Goal: Task Accomplishment & Management: Manage account settings

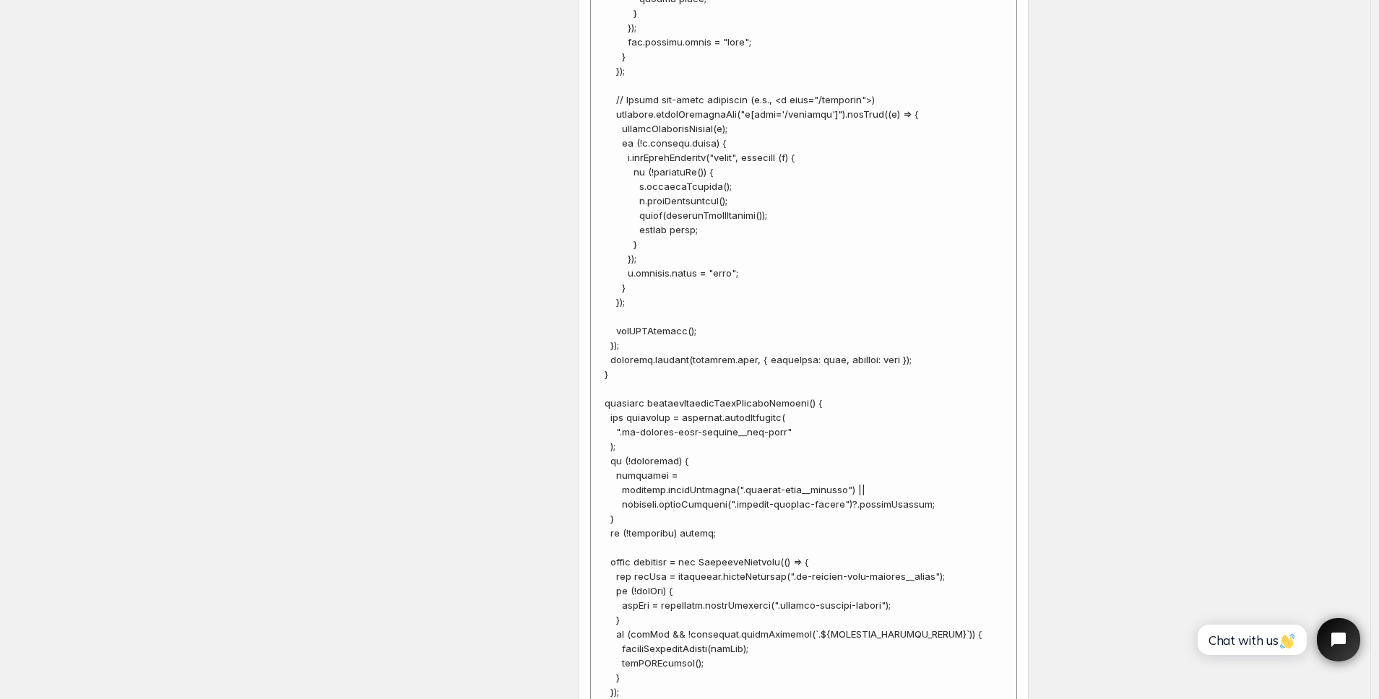
scroll to position [4542, 0]
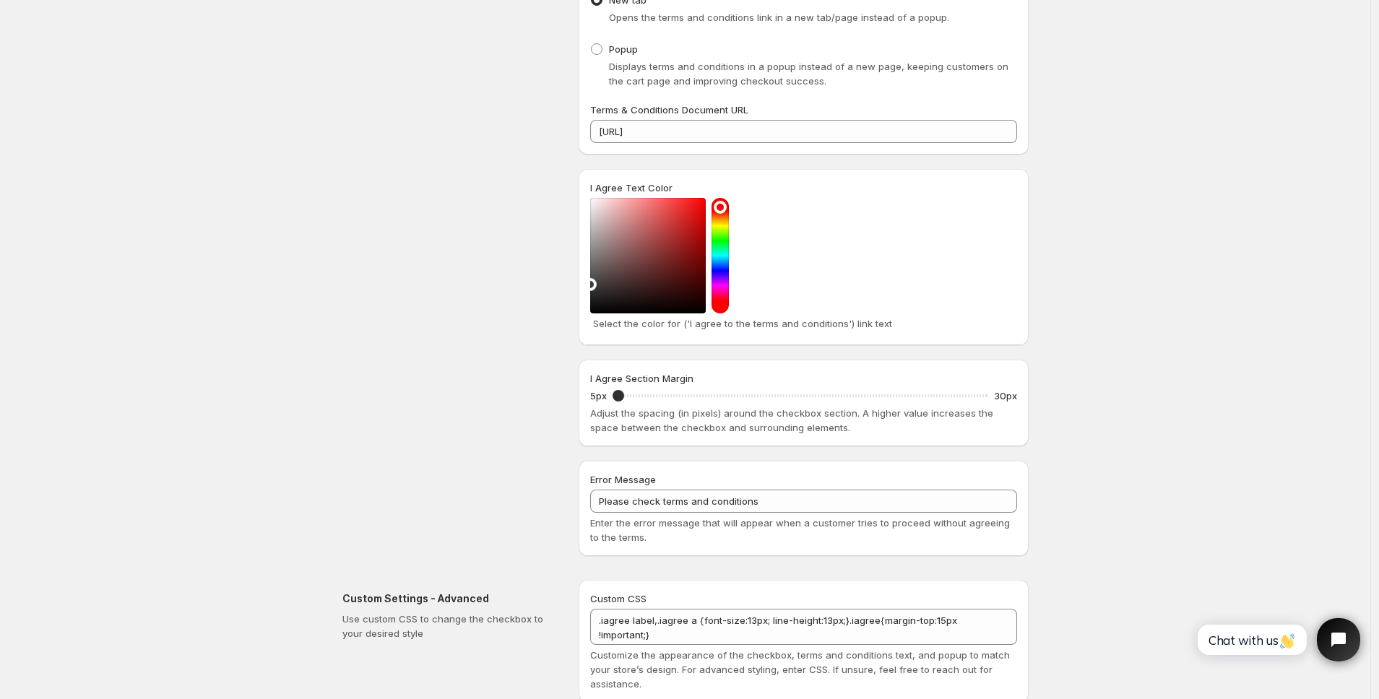
scroll to position [494, 0]
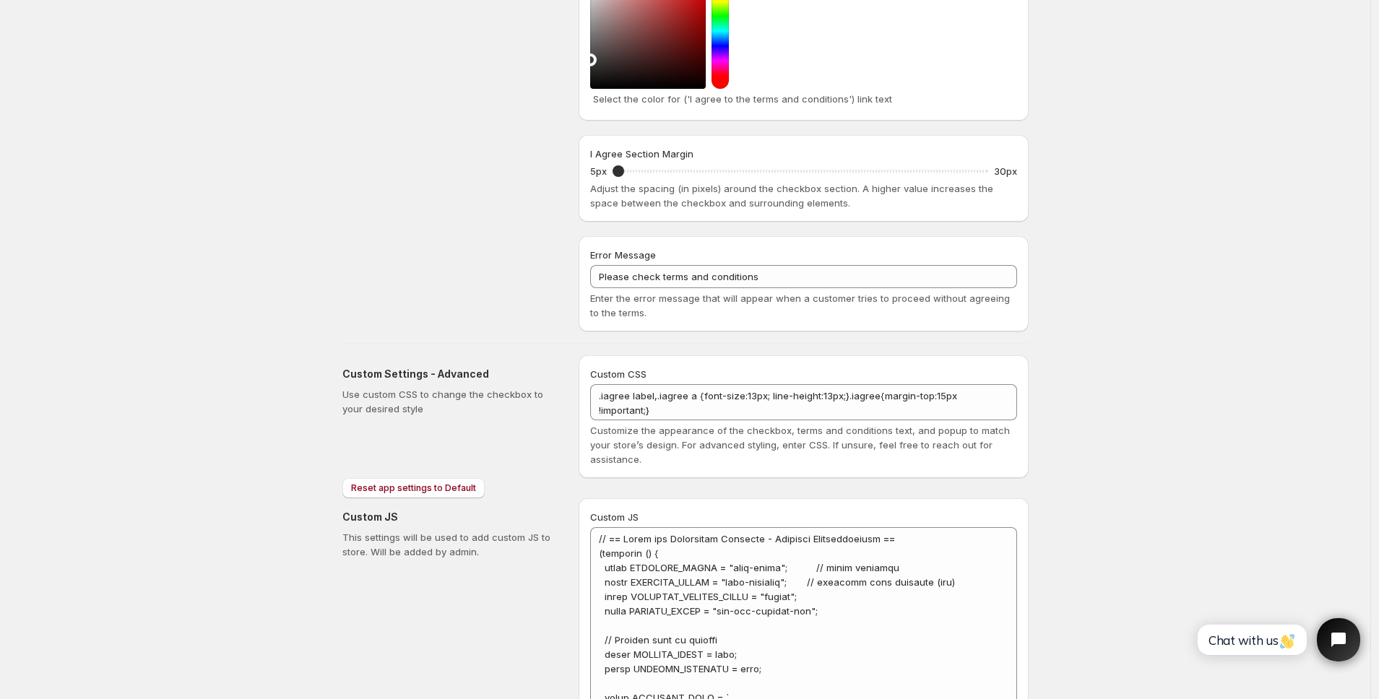
click at [672, 407] on textarea ".iagree label,.iagree a {font-size:13px; line-height:13px;}.iagree{margin-top:1…" at bounding box center [803, 402] width 427 height 36
paste textarea "div label:nth-of-type(2)"
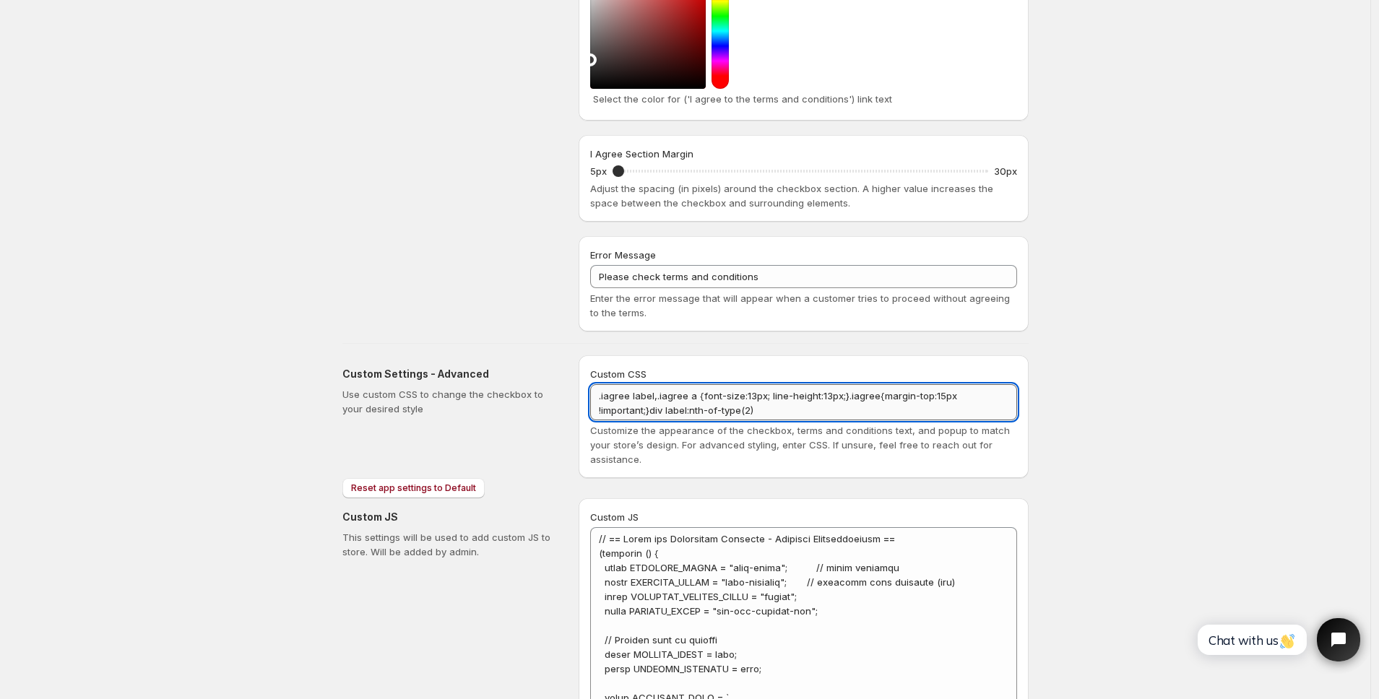
click at [670, 409] on textarea ".iagree label,.iagree a {font-size:13px; line-height:13px;}.iagree{margin-top:1…" at bounding box center [803, 402] width 427 height 36
paste textarea "iagree"
click at [805, 408] on textarea ".iagree label,.iagree a {font-size:13px; line-height:13px;}.iagree{margin-top:1…" at bounding box center [803, 402] width 427 height 36
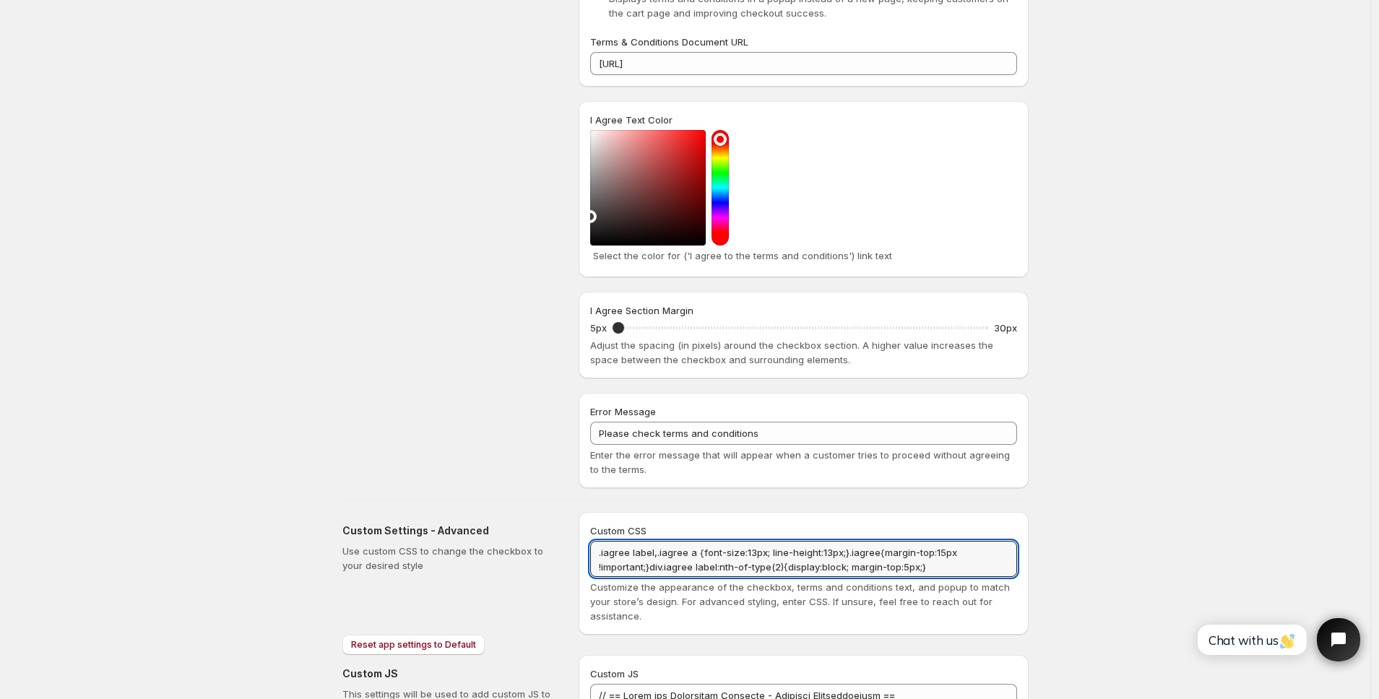
scroll to position [0, 0]
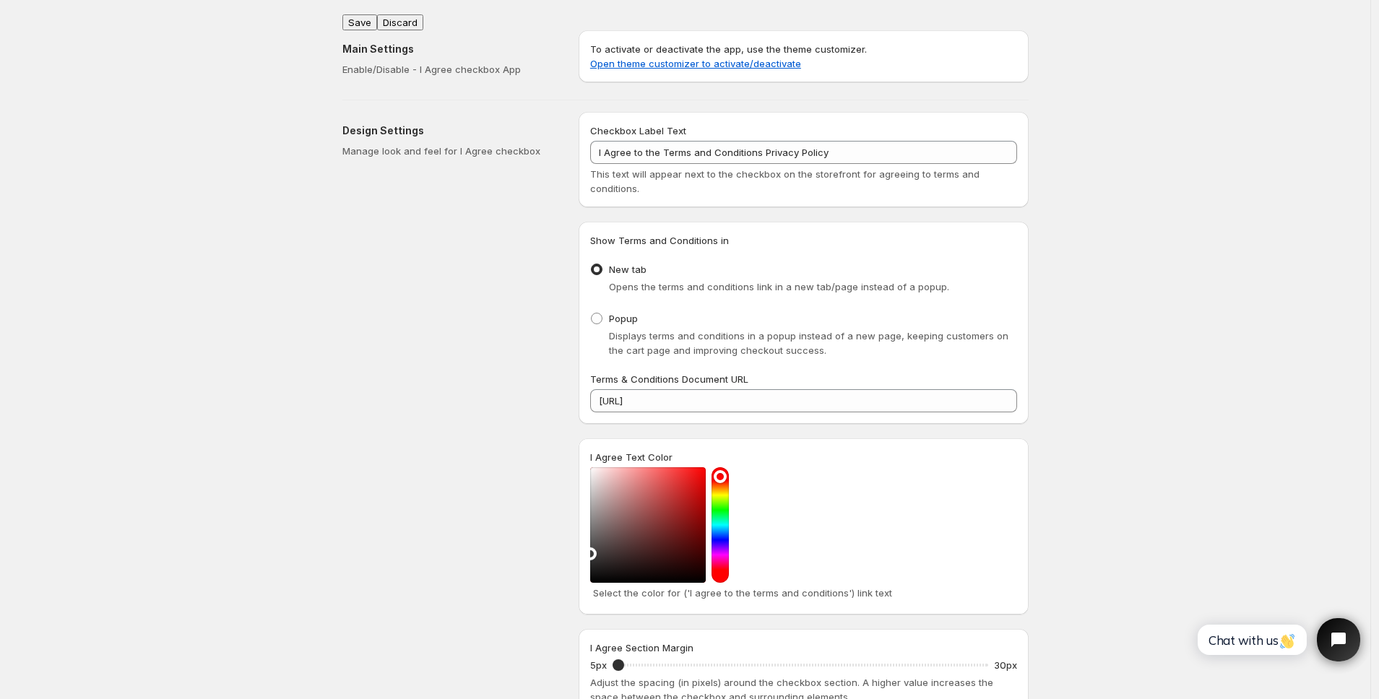
click at [365, 17] on button "Save" at bounding box center [359, 22] width 35 height 16
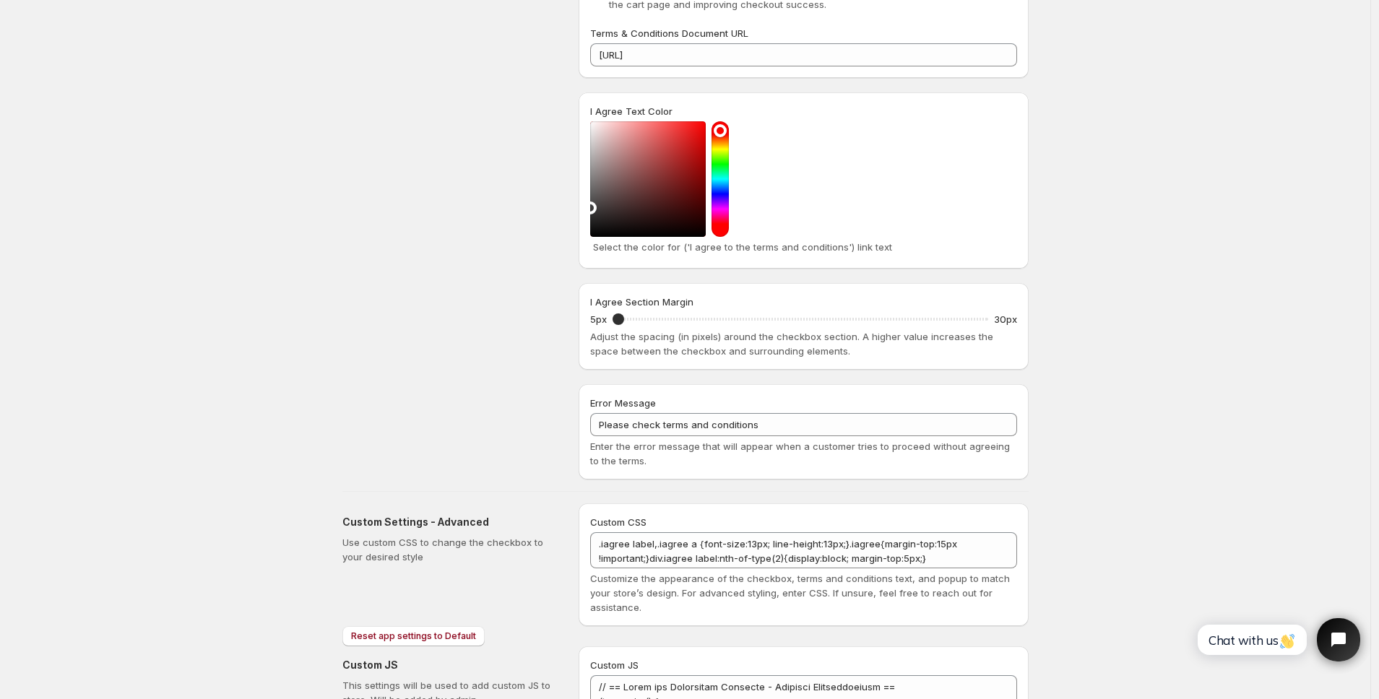
scroll to position [343, 0]
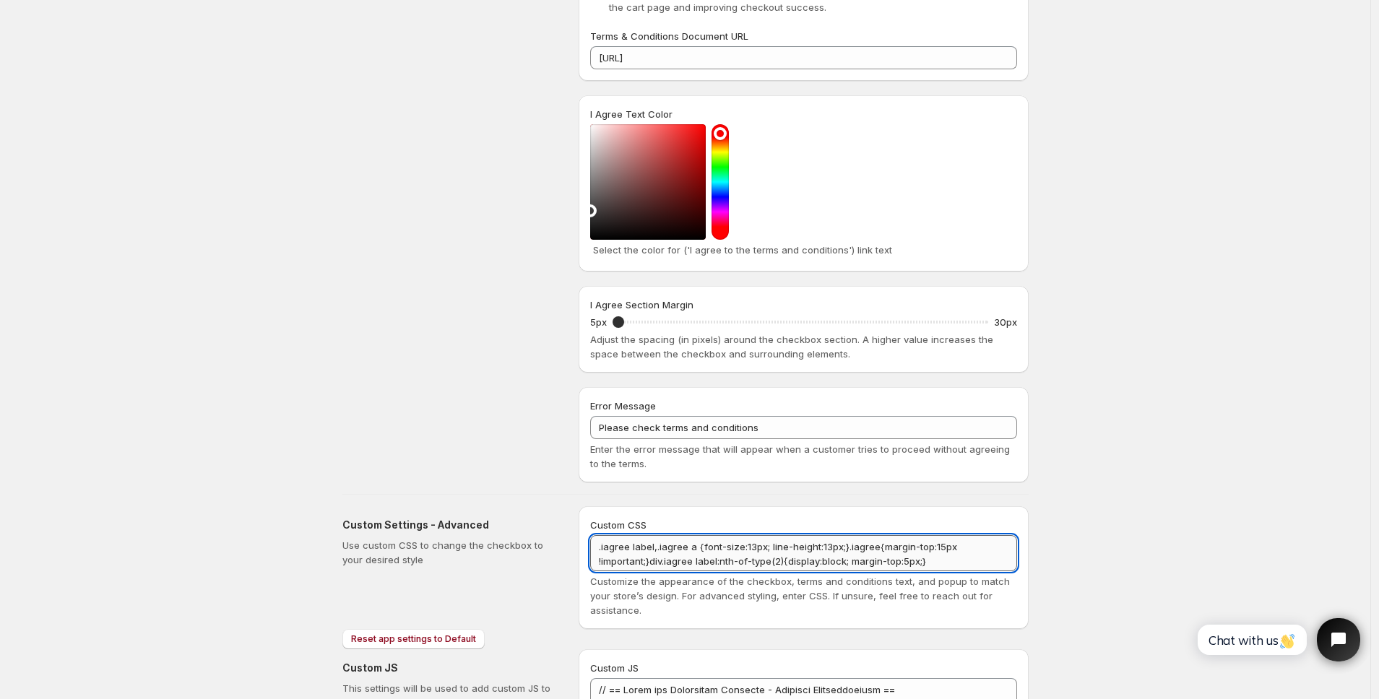
click at [915, 559] on textarea ".iagree label,.iagree a {font-size:13px; line-height:13px;}.iagree{margin-top:1…" at bounding box center [803, 553] width 427 height 36
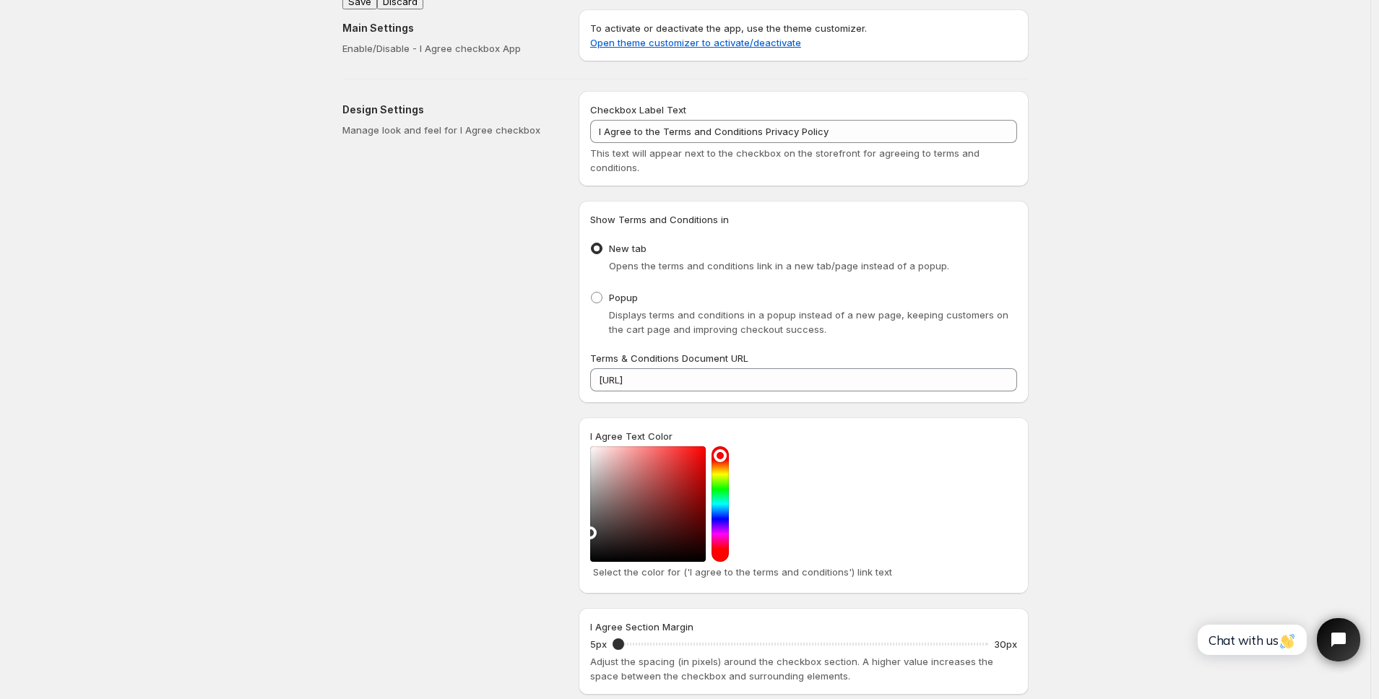
scroll to position [0, 0]
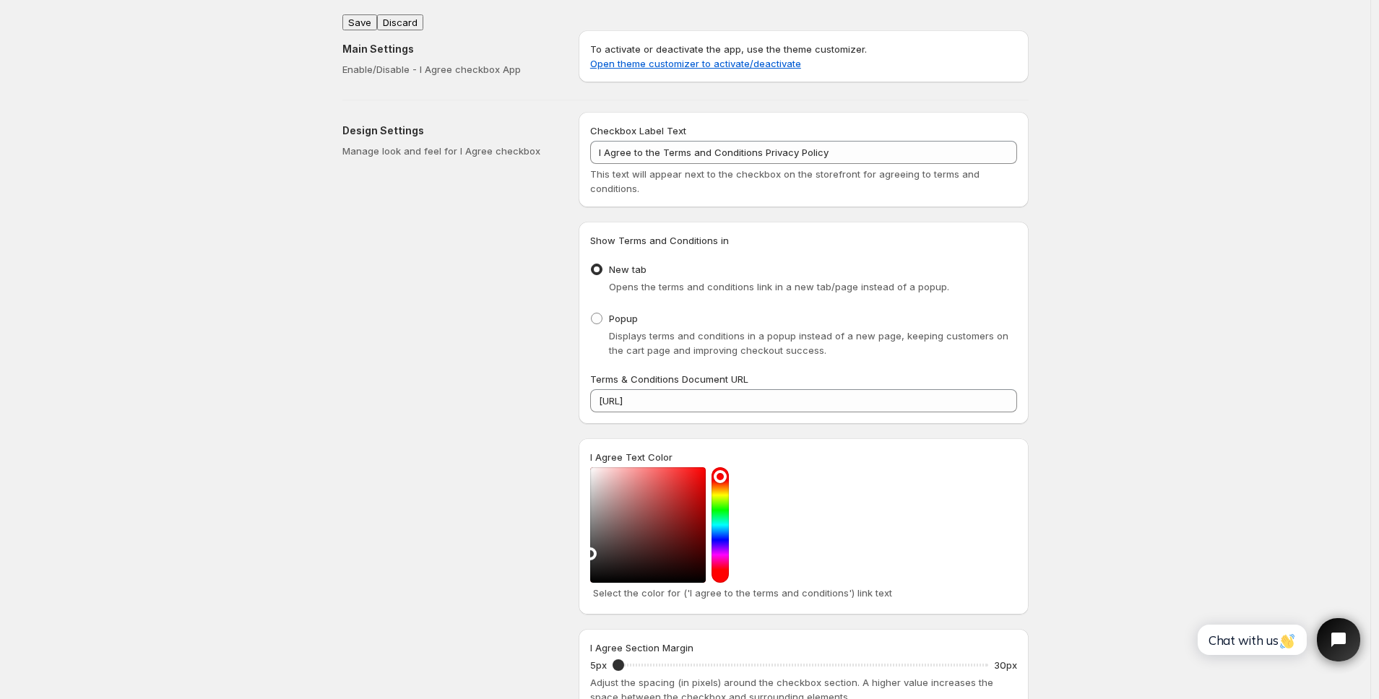
type textarea ".iagree label,.iagree a {font-size:13px; line-height:13px;}.iagree{margin-top:1…"
click at [356, 16] on button "Save" at bounding box center [359, 22] width 35 height 16
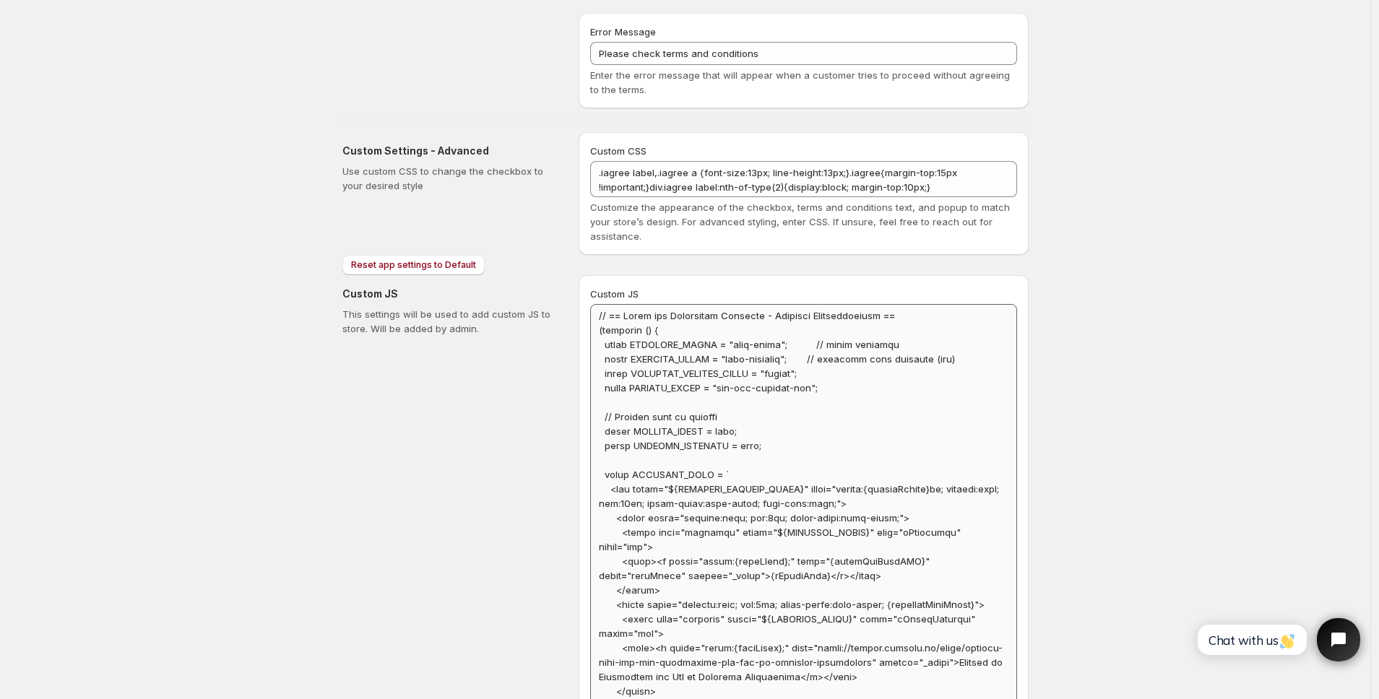
scroll to position [702, 0]
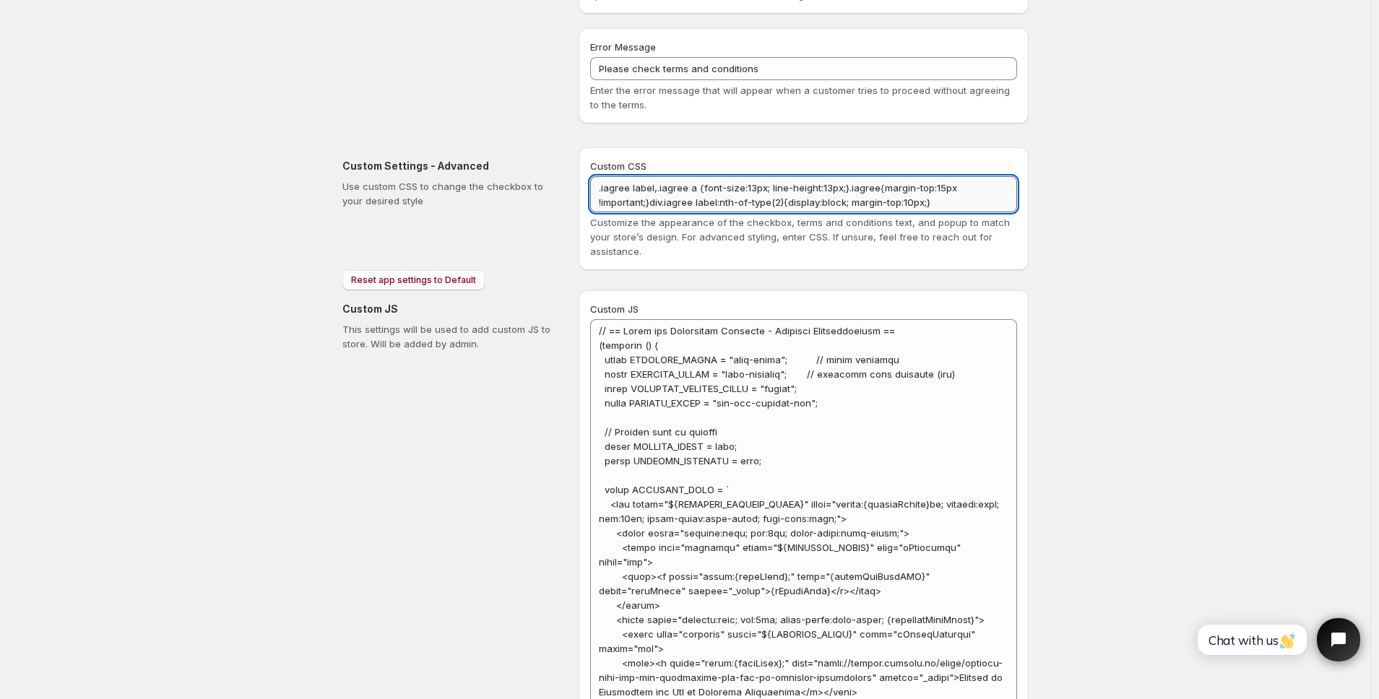
drag, startPoint x: 942, startPoint y: 202, endPoint x: 657, endPoint y: 200, distance: 285.3
click at [657, 200] on textarea ".iagree label,.iagree a {font-size:13px; line-height:13px;}.iagree{margin-top:1…" at bounding box center [803, 194] width 427 height 36
click at [834, 187] on textarea ".iagree label,.iagree a {font-size:13px; line-height:13px;}.iagree{margin-top:1…" at bounding box center [803, 194] width 427 height 36
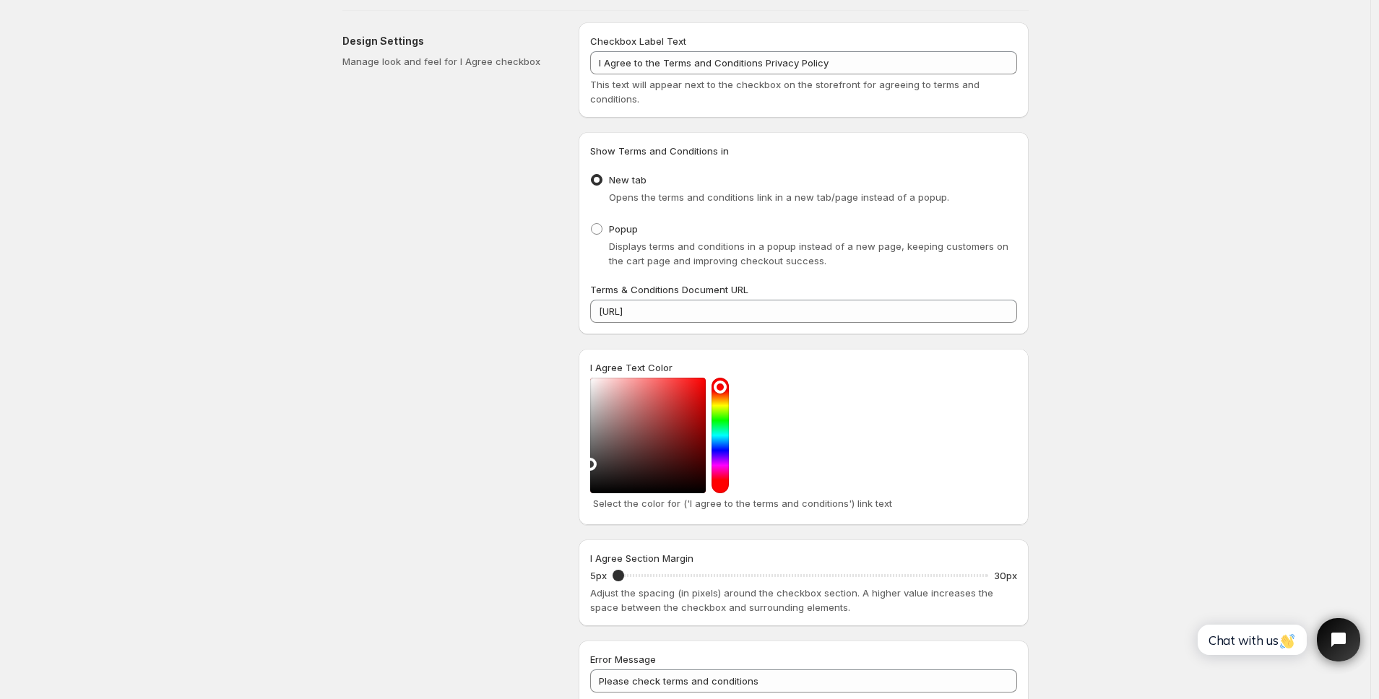
scroll to position [0, 0]
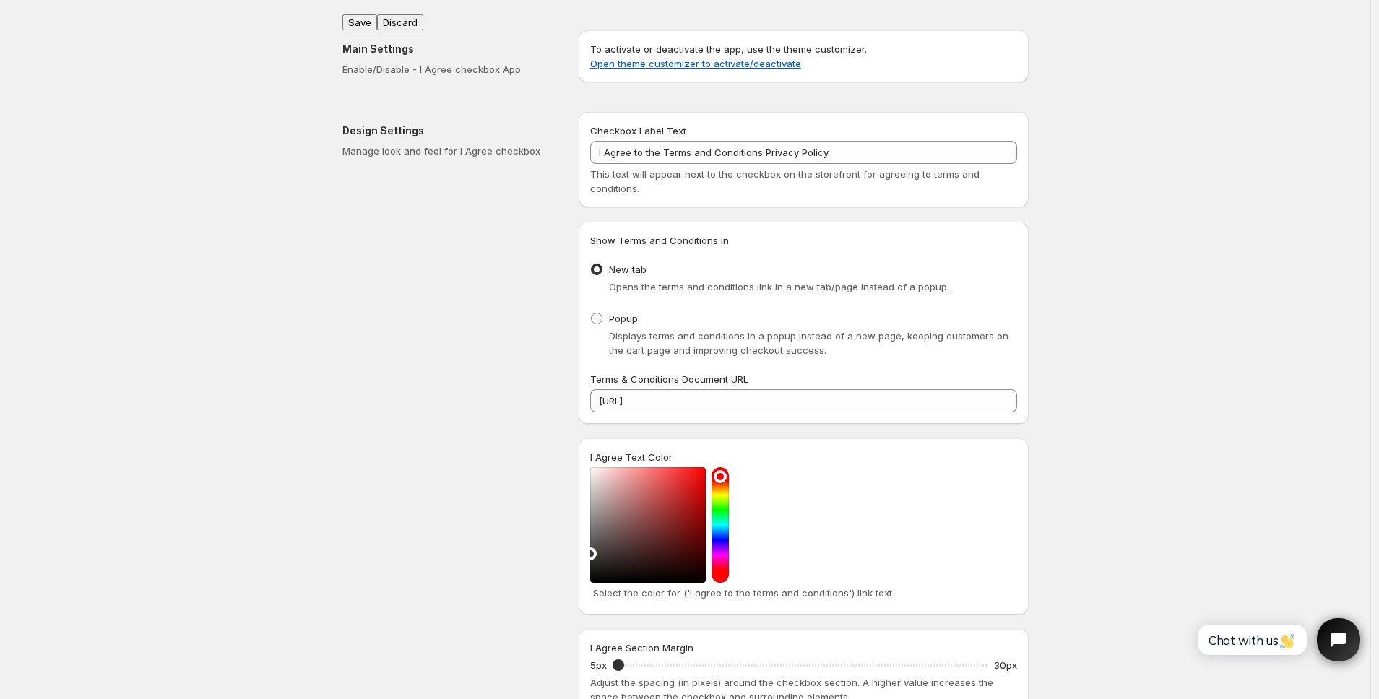
click at [364, 16] on button "Save" at bounding box center [359, 22] width 35 height 16
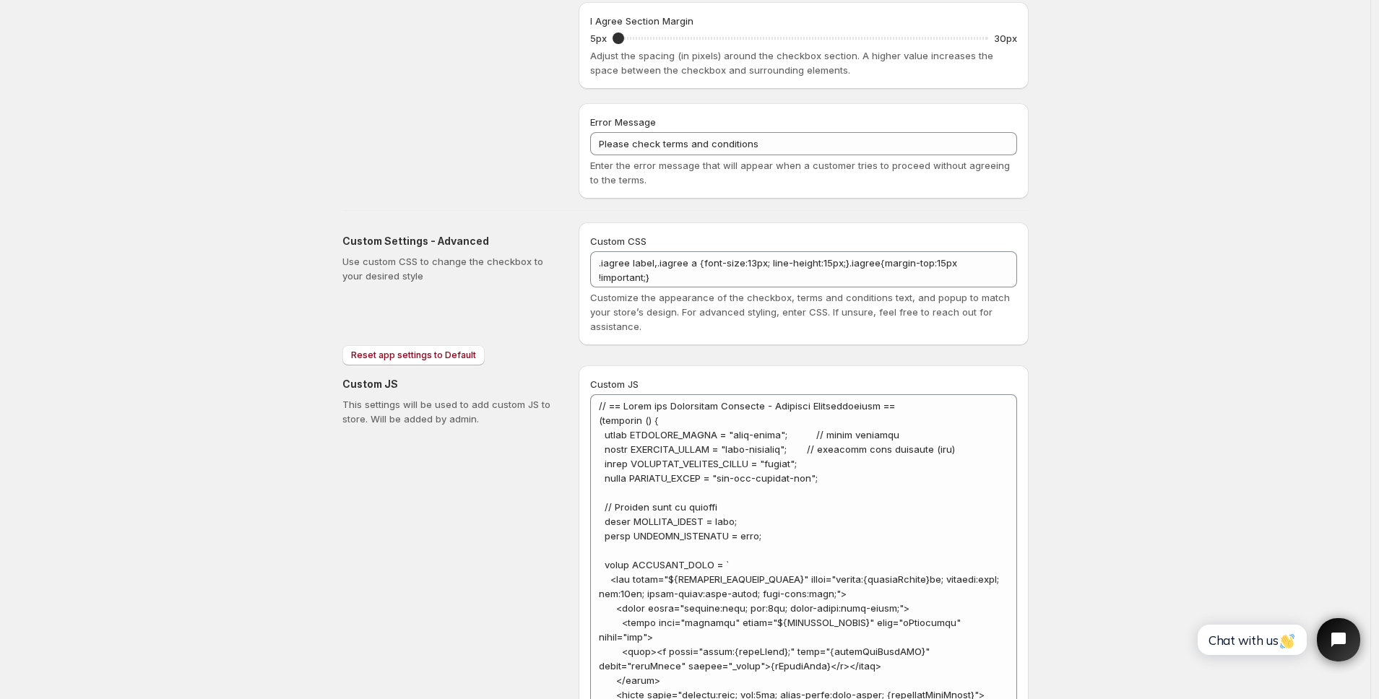
scroll to position [667, 0]
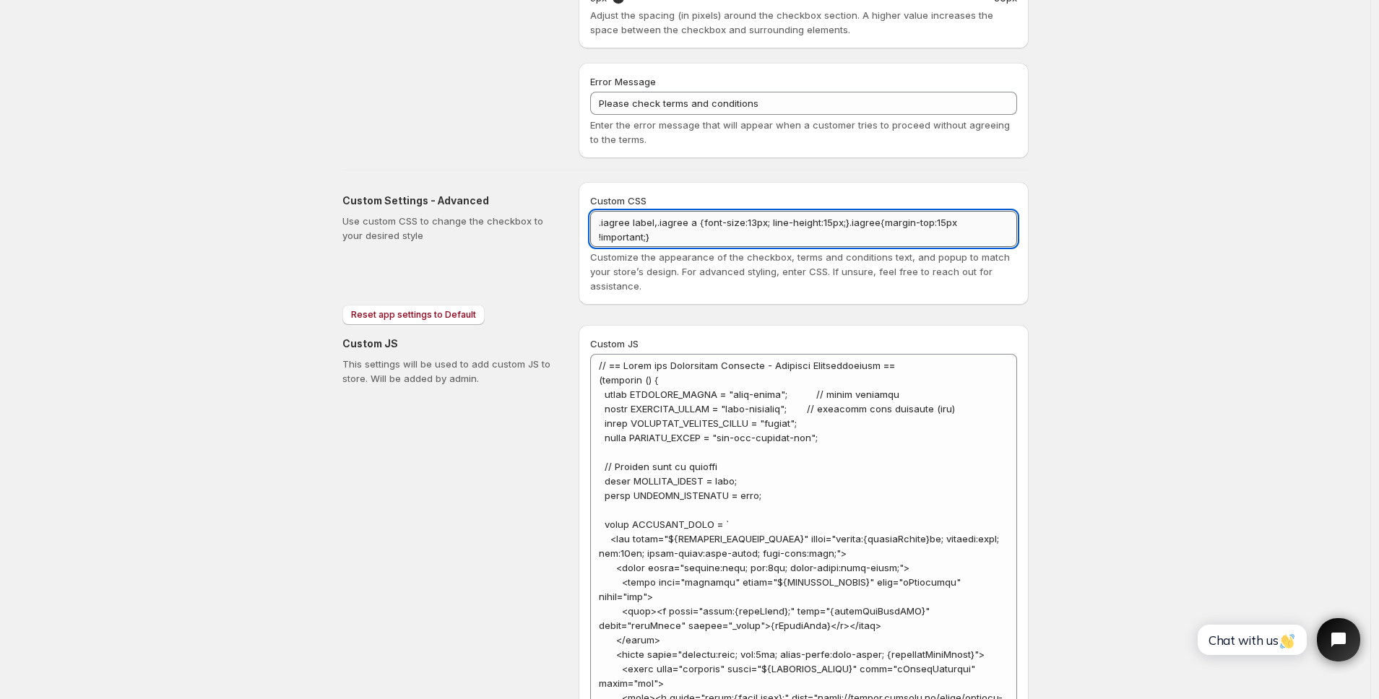
click at [831, 220] on textarea ".iagree label,.iagree a {font-size:13px; line-height:15px;}.iagree{margin-top:1…" at bounding box center [803, 229] width 427 height 36
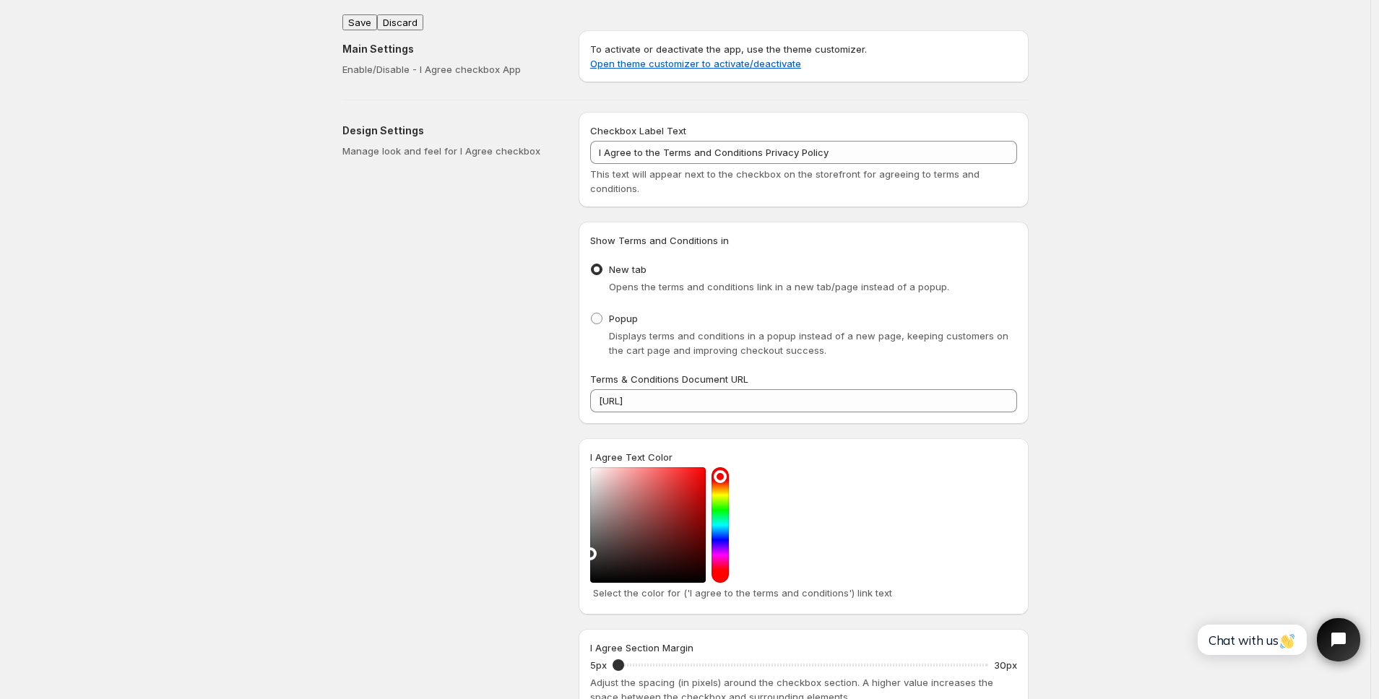
type textarea ".iagree label,.iagree a {font-size:13px; line-height:16px;}.iagree{margin-top:1…"
click at [360, 19] on div "Main Settings Enable/Disable - I Agree checkbox App To activate or deactivate t…" at bounding box center [680, 53] width 698 height 69
click at [361, 16] on button "Save" at bounding box center [359, 22] width 35 height 16
